Goal: Task Accomplishment & Management: Manage account settings

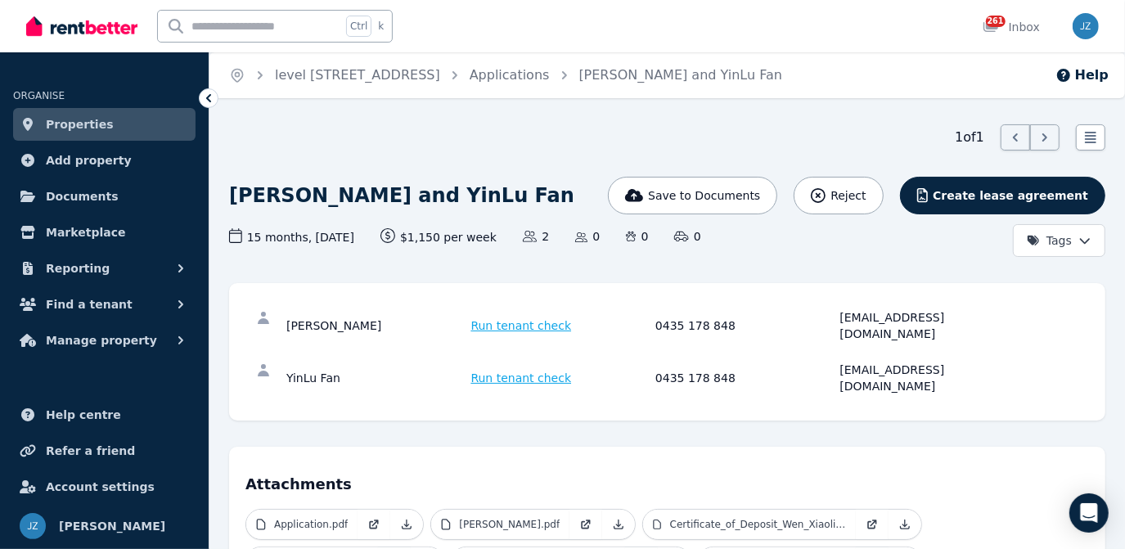
click at [209, 96] on icon at bounding box center [208, 98] width 5 height 8
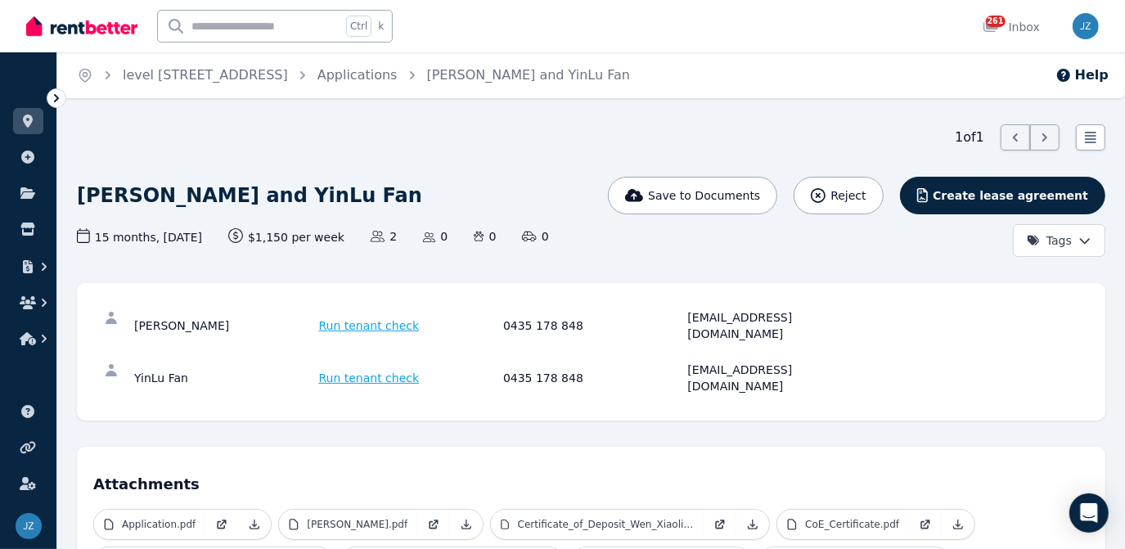
click at [54, 100] on icon at bounding box center [56, 98] width 16 height 16
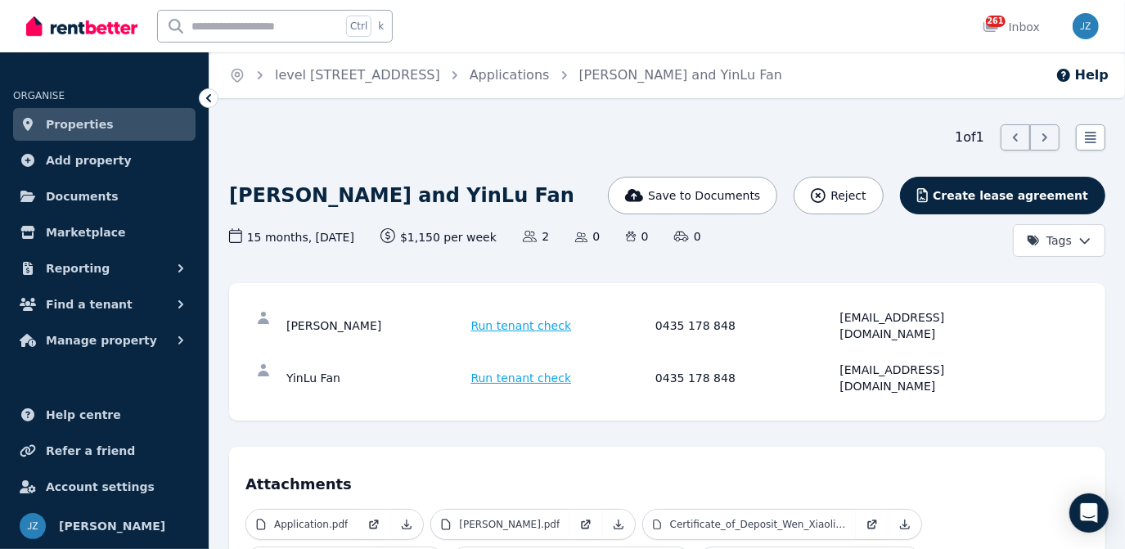
click at [39, 129] on link "Properties" at bounding box center [104, 124] width 183 height 33
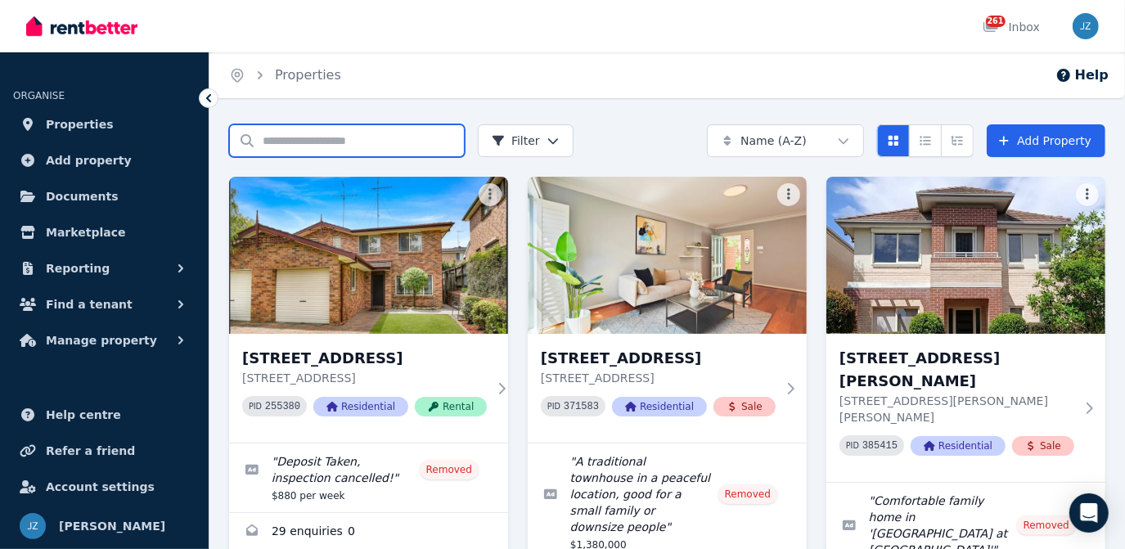
click at [277, 145] on input "Search properties" at bounding box center [347, 140] width 236 height 33
type input "****"
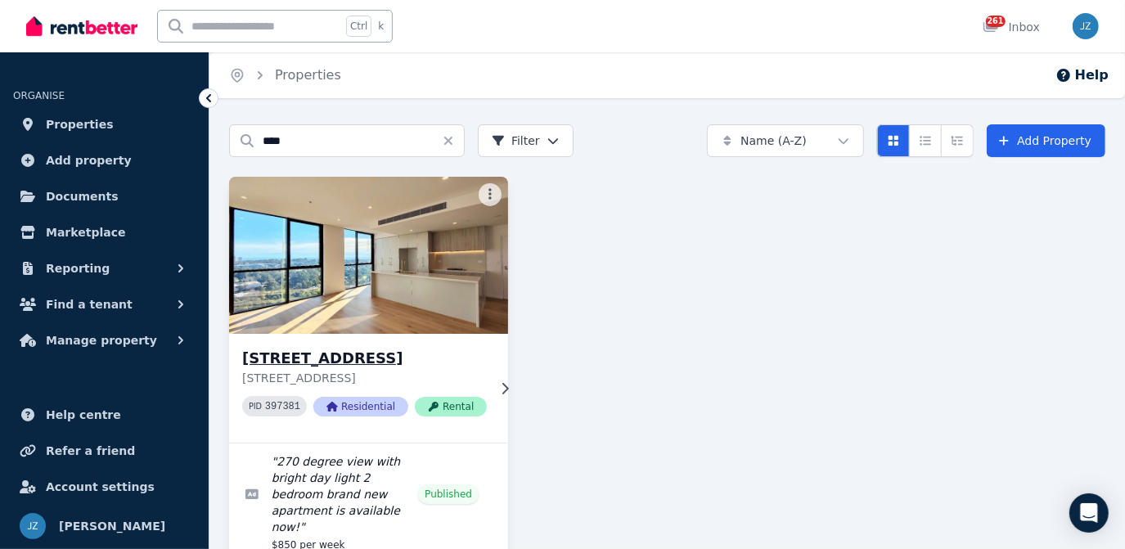
click at [341, 239] on img at bounding box center [368, 255] width 293 height 165
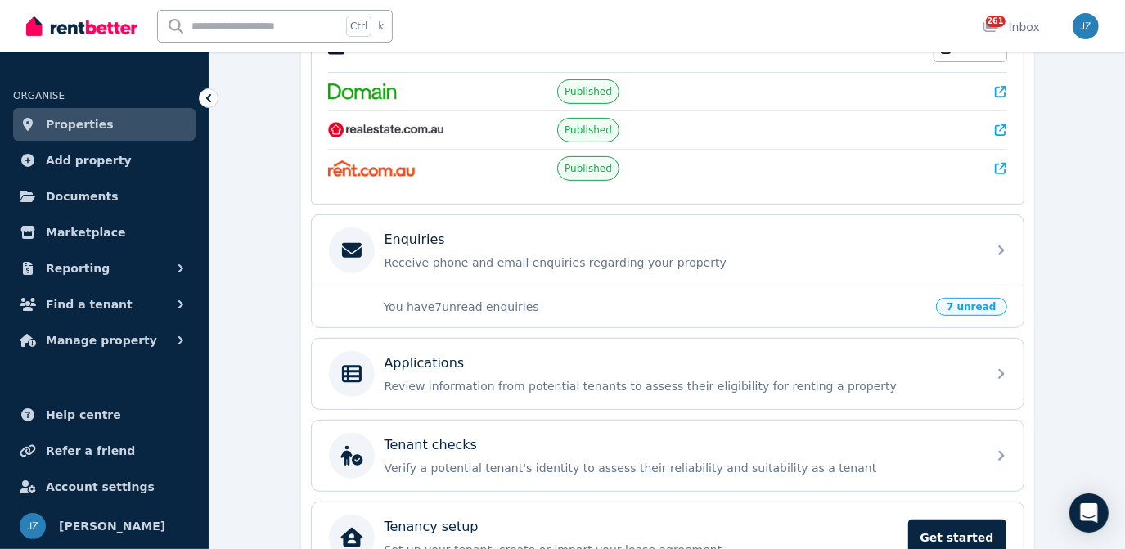
scroll to position [372, 0]
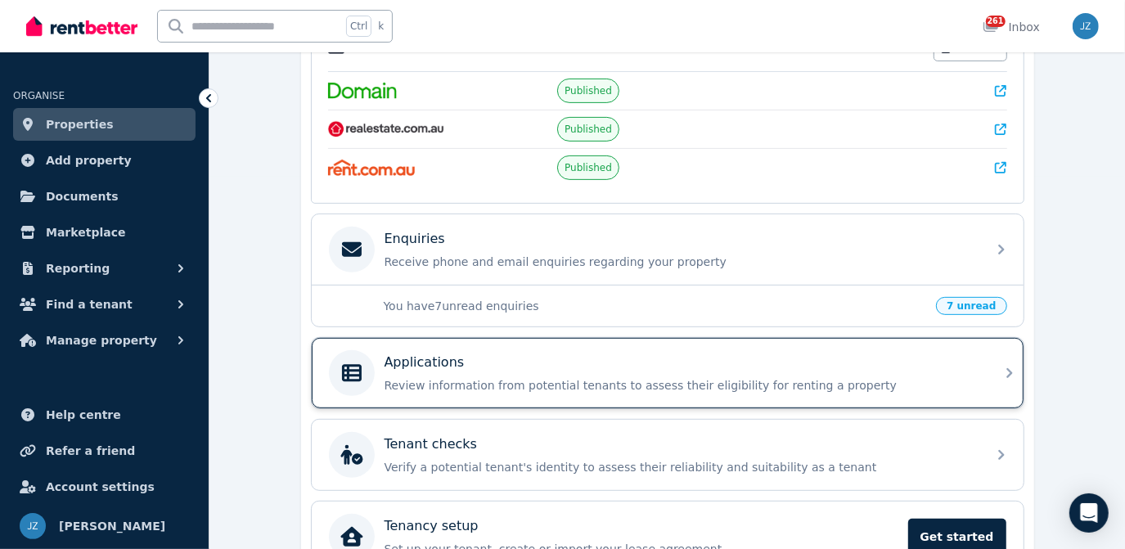
click at [531, 366] on div "Applications Review information from potential tenants to assess their eligibil…" at bounding box center [681, 373] width 593 height 41
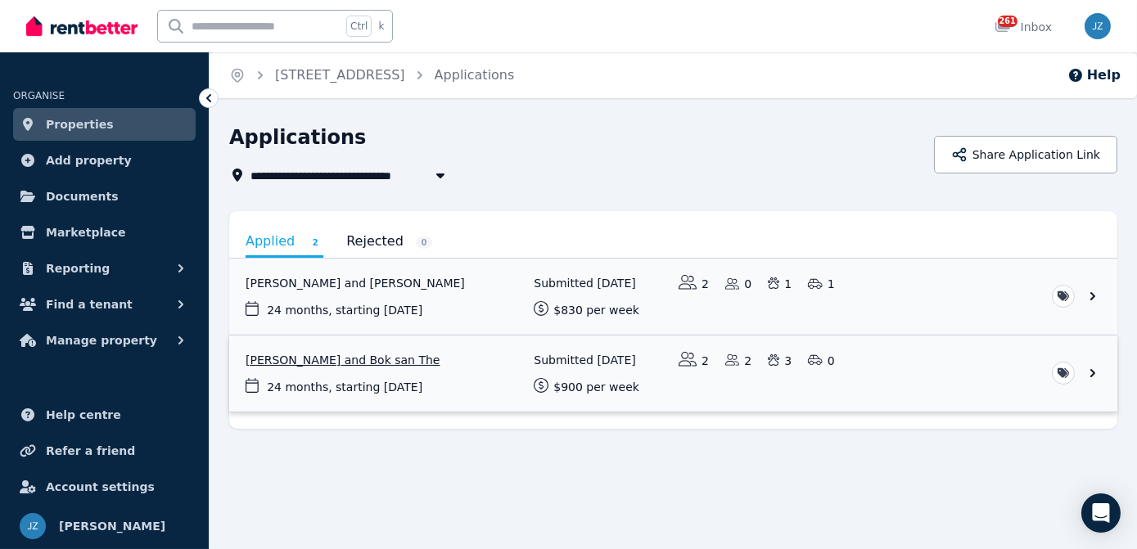
click at [349, 363] on link "View application: Karen Lim and Bok san The" at bounding box center [673, 374] width 888 height 76
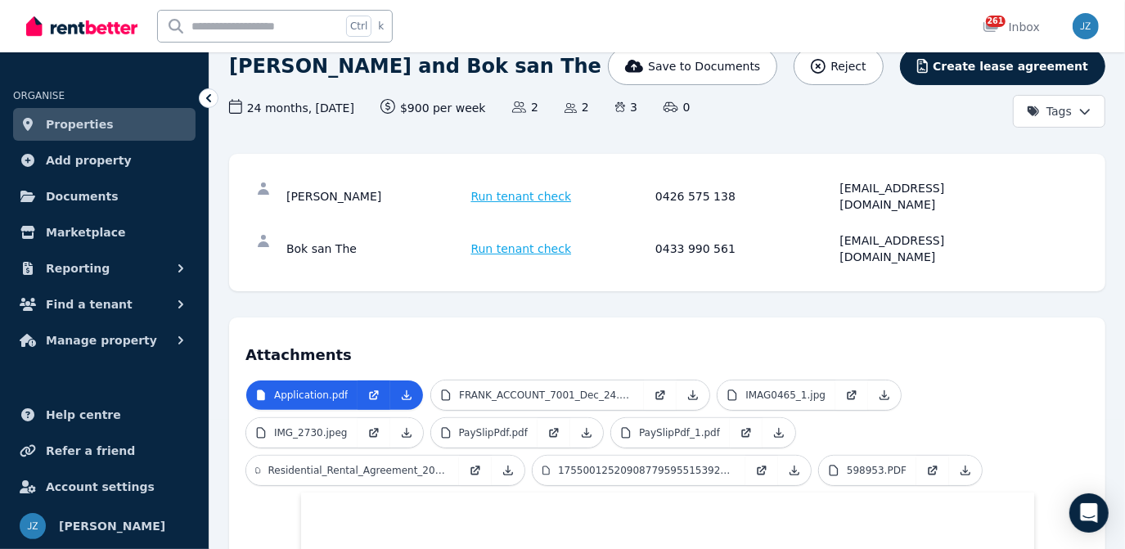
scroll to position [130, 0]
drag, startPoint x: 282, startPoint y: 189, endPoint x: 337, endPoint y: 191, distance: 55.7
click at [337, 191] on div "[PERSON_NAME] Run tenant check 0426 575 138 [EMAIL_ADDRESS][DOMAIN_NAME]" at bounding box center [668, 195] width 844 height 52
copy div "[PERSON_NAME]"
drag, startPoint x: 349, startPoint y: 224, endPoint x: 286, endPoint y: 229, distance: 62.4
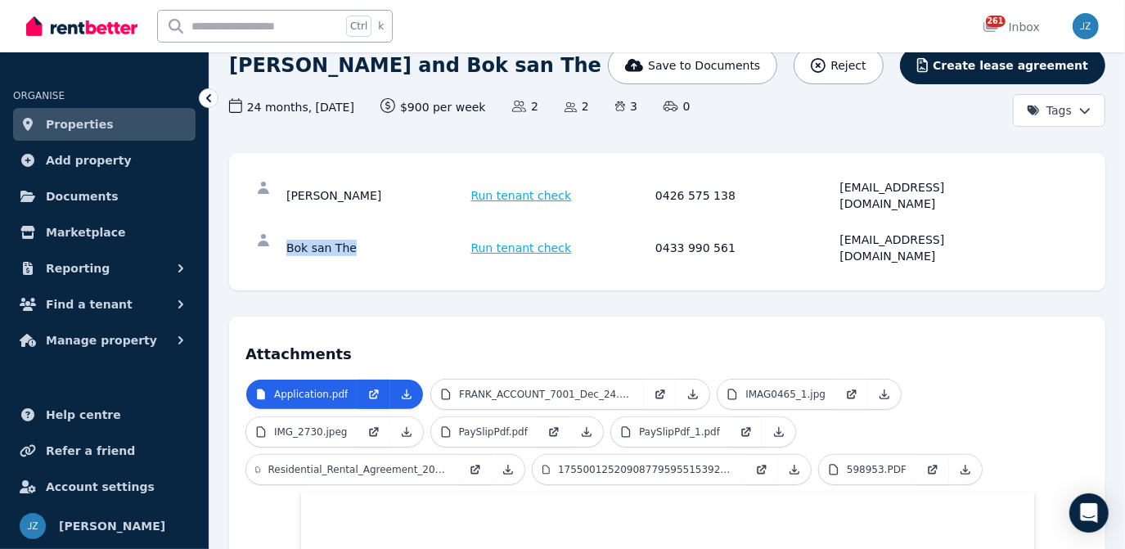
click at [286, 232] on div "Bok san The" at bounding box center [376, 248] width 180 height 33
copy div "Bok san The"
drag, startPoint x: 650, startPoint y: 192, endPoint x: 727, endPoint y: 195, distance: 77.0
click at [727, 195] on div "[PERSON_NAME] Run tenant check 0426 575 138 [EMAIL_ADDRESS][DOMAIN_NAME]" at bounding box center [668, 195] width 844 height 52
copy div "0426 575 138"
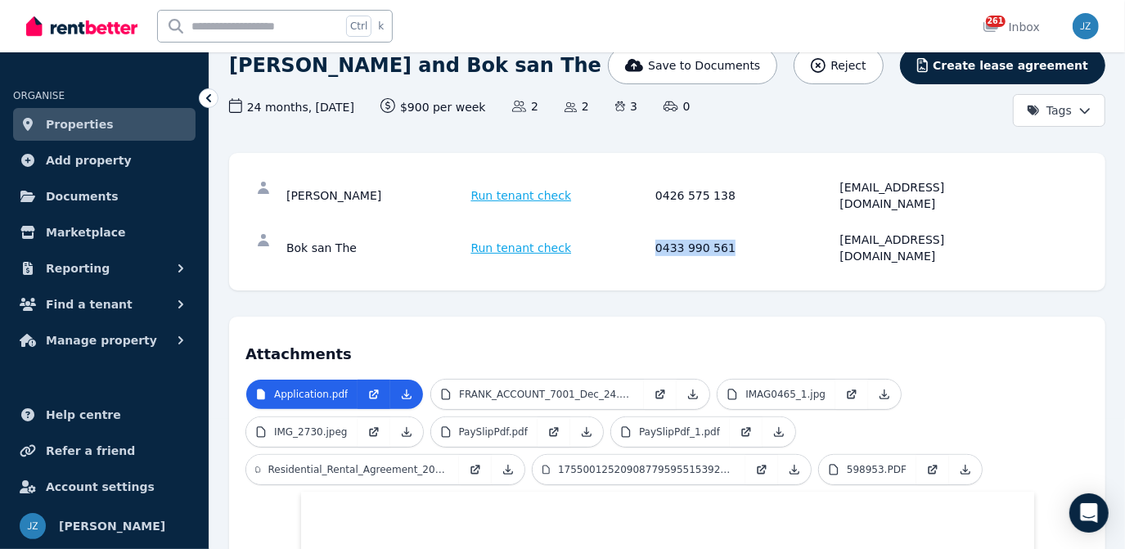
drag, startPoint x: 651, startPoint y: 225, endPoint x: 724, endPoint y: 230, distance: 73.8
click at [724, 232] on div "Bok san The Run tenant check 0433 990 561 [EMAIL_ADDRESS][DOMAIN_NAME]" at bounding box center [652, 248] width 733 height 33
copy div "0433 990 561"
drag, startPoint x: 838, startPoint y: 182, endPoint x: 972, endPoint y: 184, distance: 134.3
click at [972, 184] on div "[PERSON_NAME] Run tenant check 0426 575 138 [EMAIL_ADDRESS][DOMAIN_NAME]" at bounding box center [652, 195] width 733 height 33
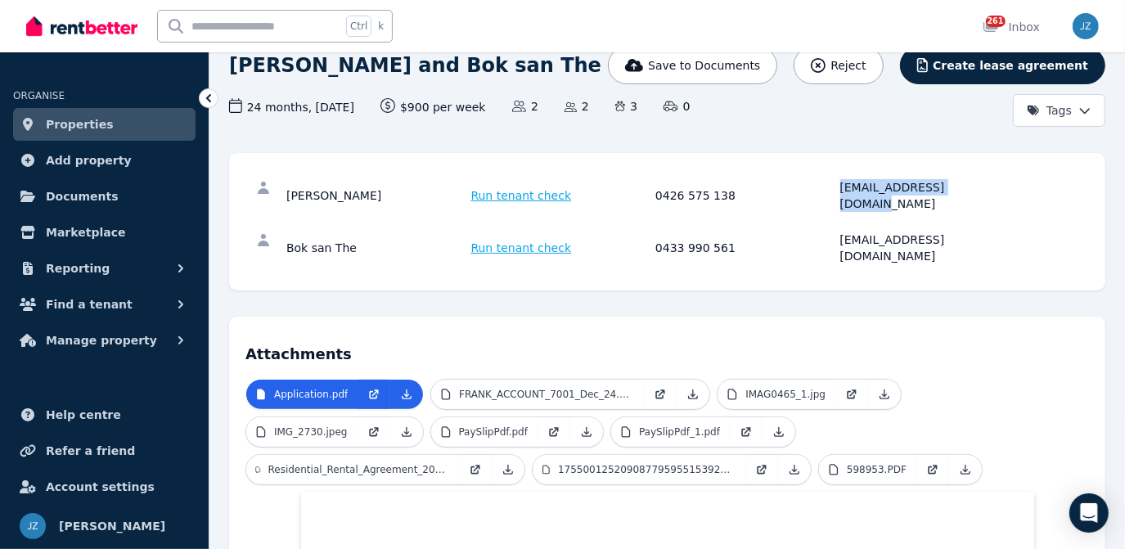
copy div "[EMAIL_ADDRESS][DOMAIN_NAME]"
drag, startPoint x: 836, startPoint y: 226, endPoint x: 964, endPoint y: 228, distance: 128.5
click at [964, 232] on div "Bok san The Run tenant check 0433 990 561 [EMAIL_ADDRESS][DOMAIN_NAME]" at bounding box center [652, 248] width 733 height 33
copy div "[EMAIL_ADDRESS][DOMAIN_NAME]"
